Goal: Ask a question: Seek information or help from site administrators or community

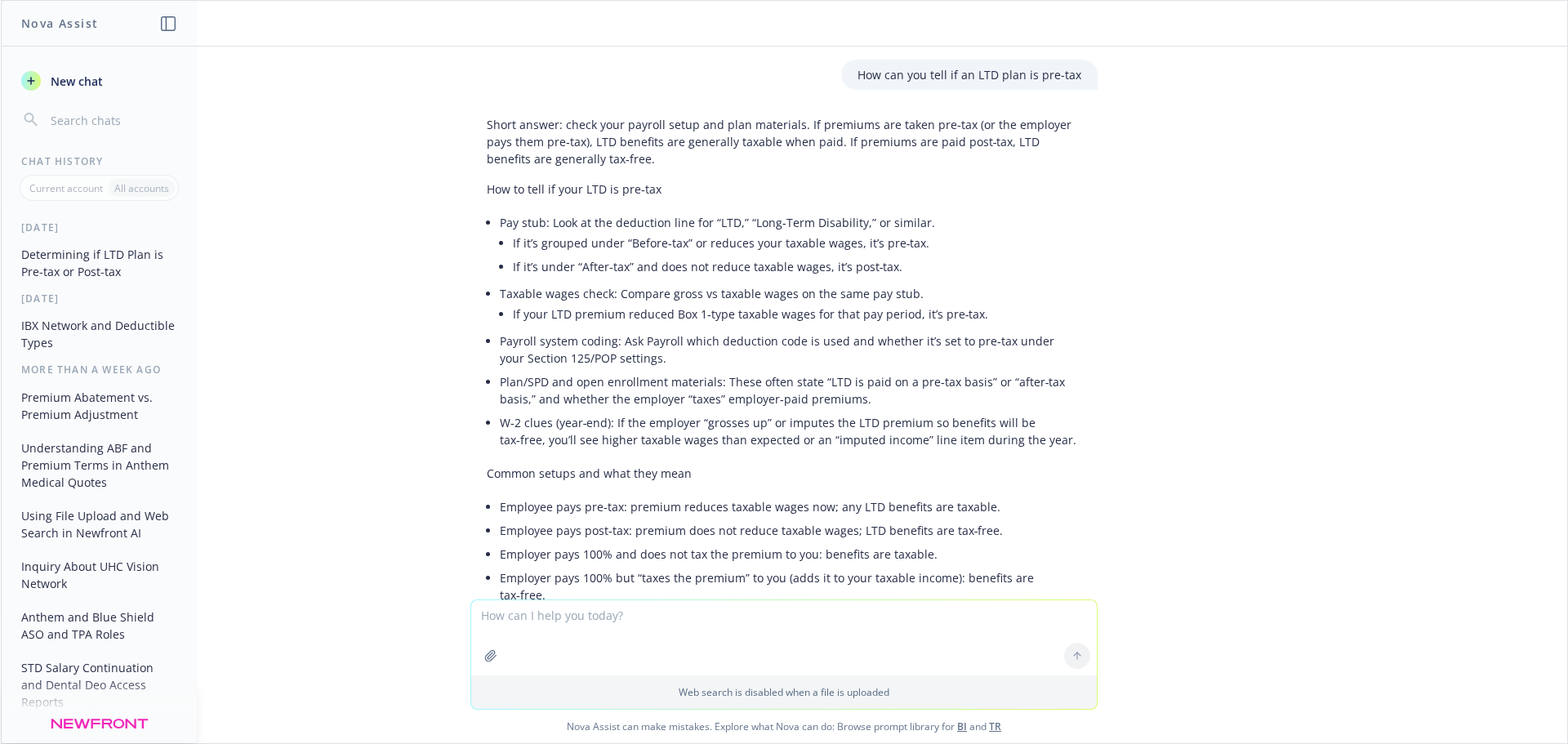
scroll to position [710, 0]
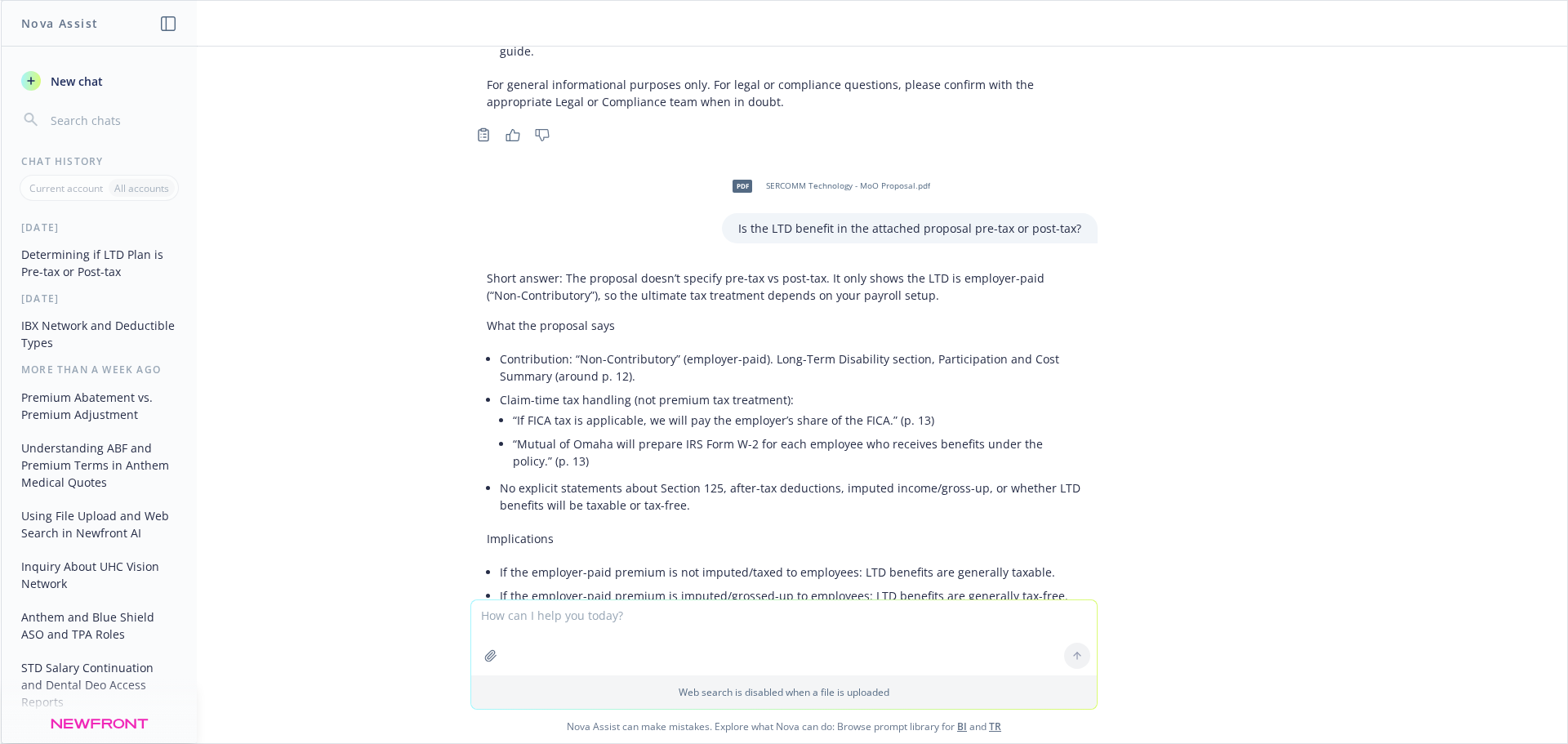
click at [587, 629] on textarea at bounding box center [784, 638] width 626 height 75
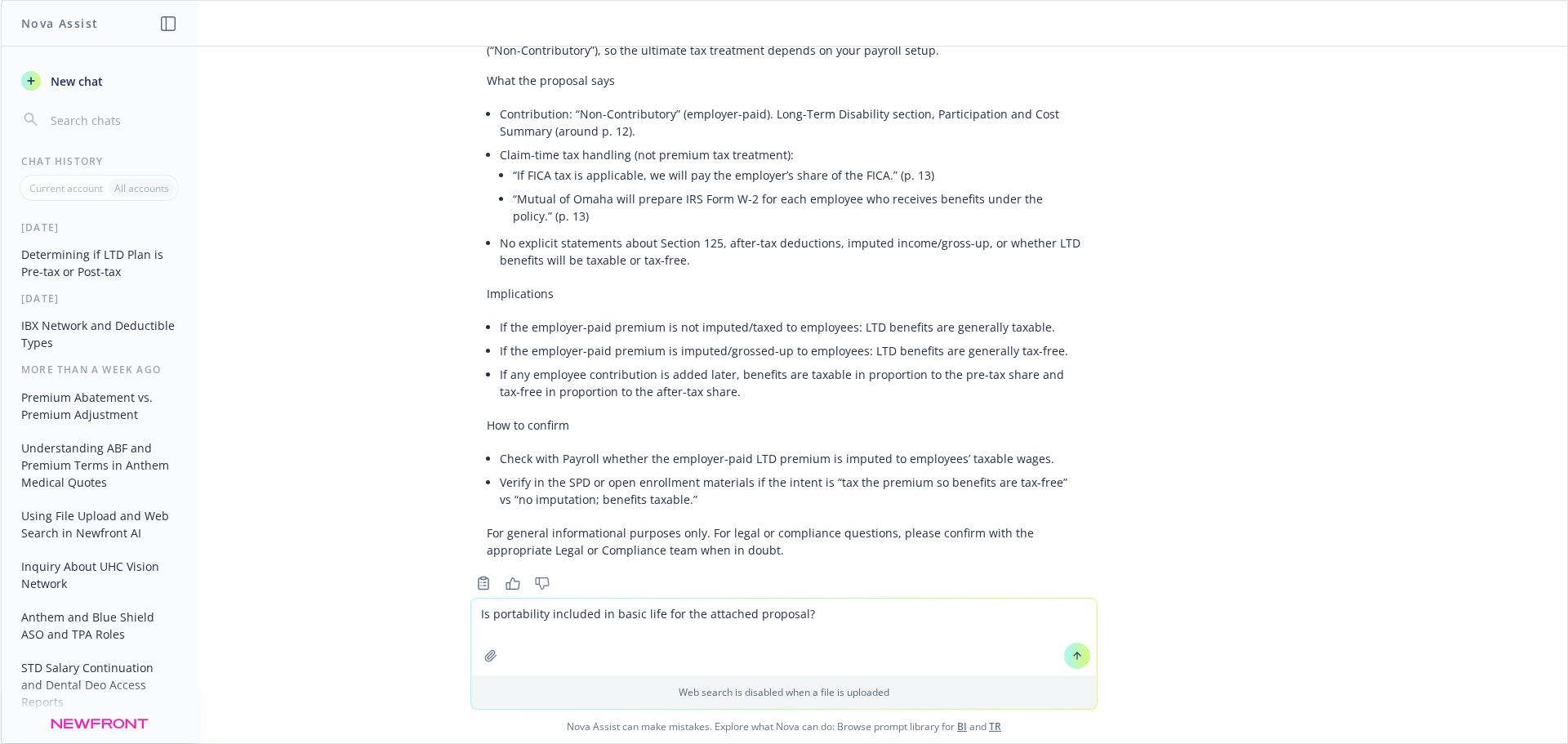
type textarea "Is portability included in basic life for the attached proposal?"
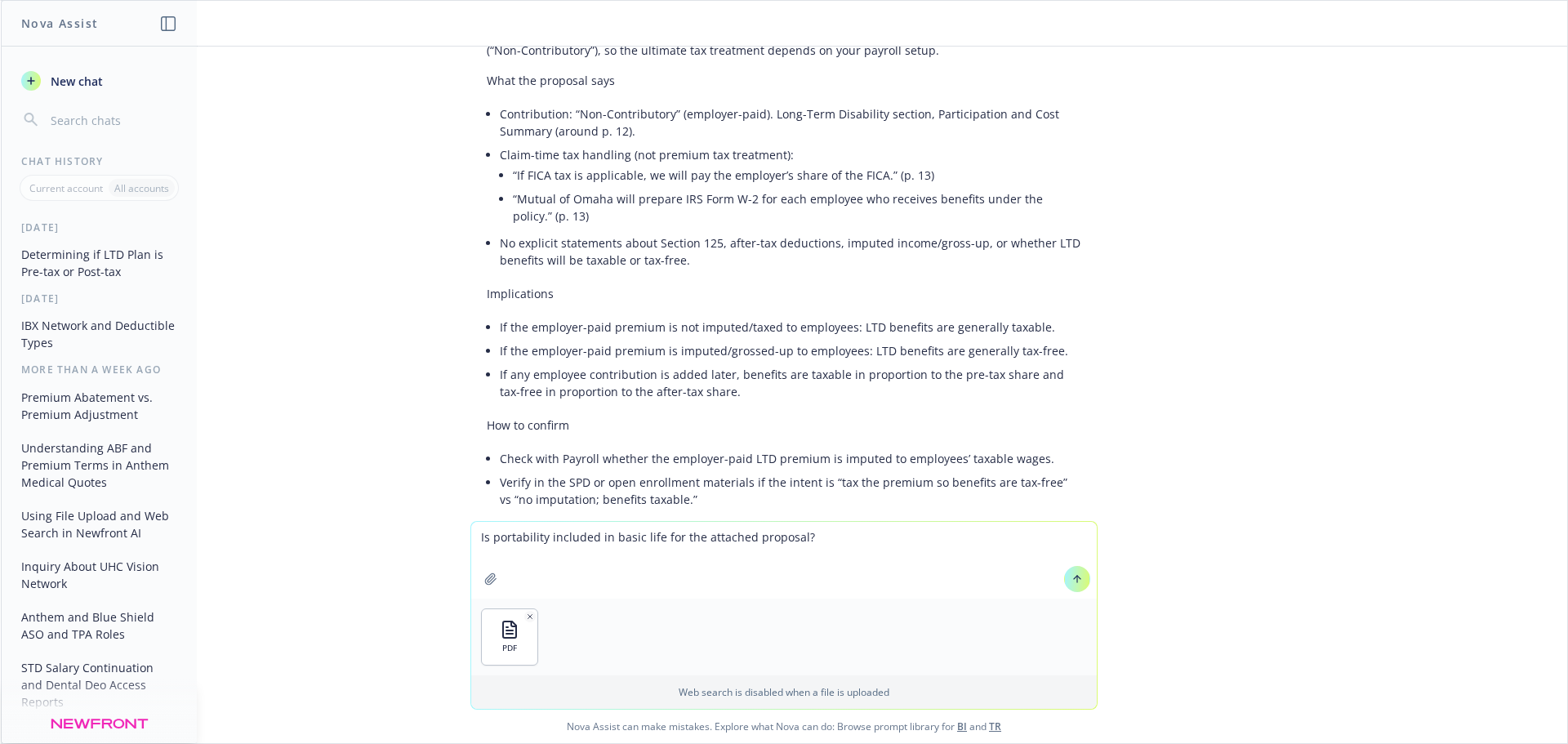
click at [1072, 580] on icon at bounding box center [1077, 579] width 11 height 11
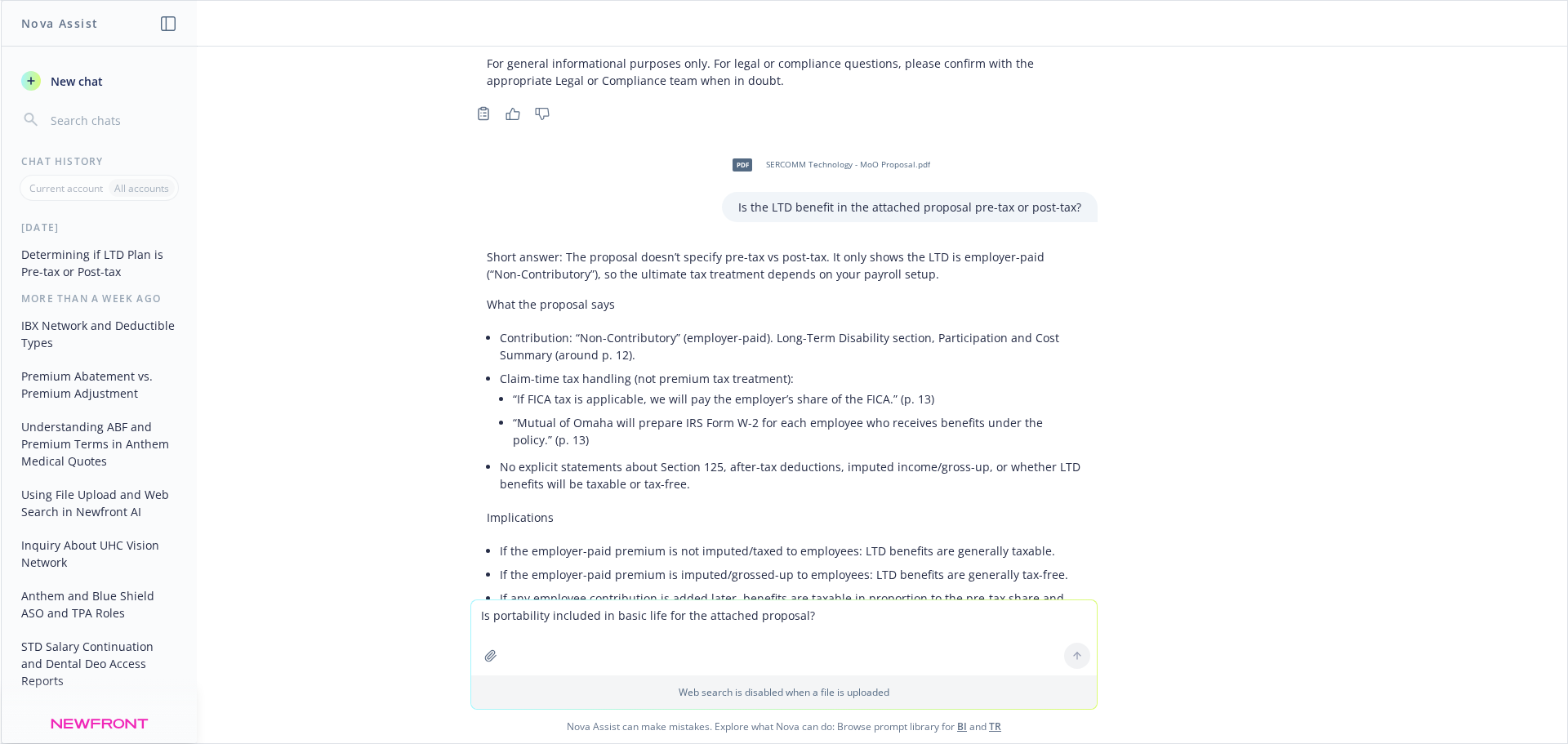
scroll to position [1381, 0]
